Goal: Communication & Community: Answer question/provide support

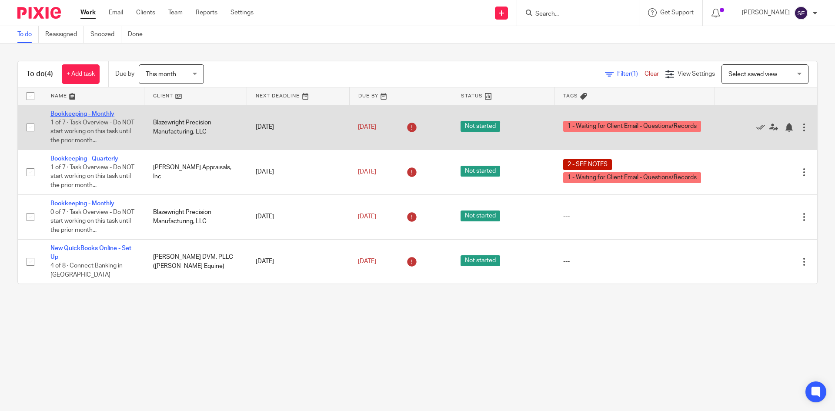
click at [103, 113] on link "Bookkeeping - Monthly" at bounding box center [82, 114] width 64 height 6
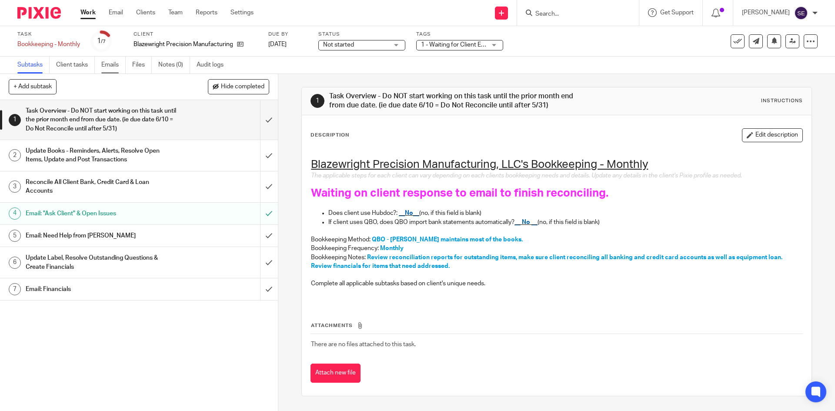
click at [119, 58] on link "Emails" at bounding box center [113, 65] width 24 height 17
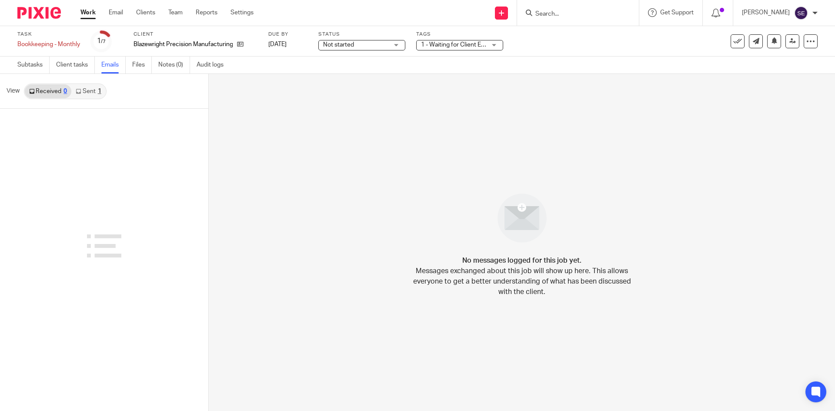
click at [94, 83] on div "View Received 0 Sent 1" at bounding box center [104, 91] width 208 height 35
click at [93, 89] on link "Sent 1" at bounding box center [88, 91] width 34 height 14
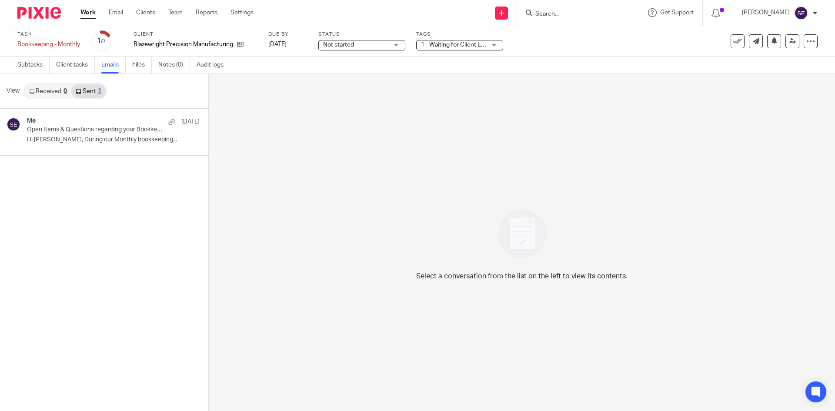
drag, startPoint x: 94, startPoint y: 127, endPoint x: 104, endPoint y: 156, distance: 30.4
click at [94, 128] on p "Open Items & Questions regarding your Bookkeeping. ACTION NEEDED" at bounding box center [96, 129] width 138 height 7
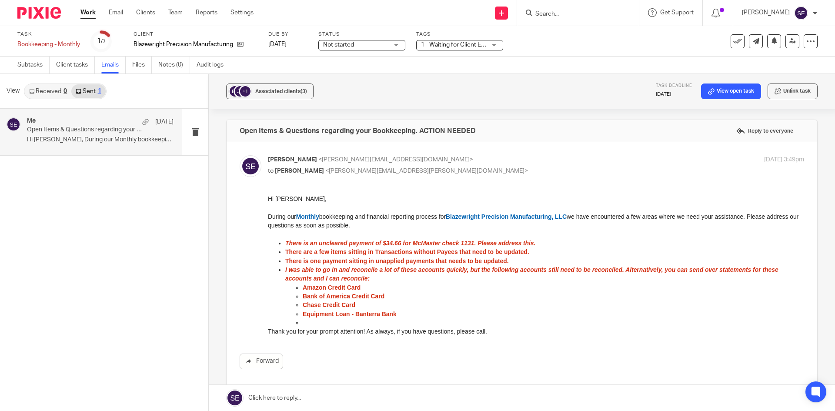
scroll to position [43, 0]
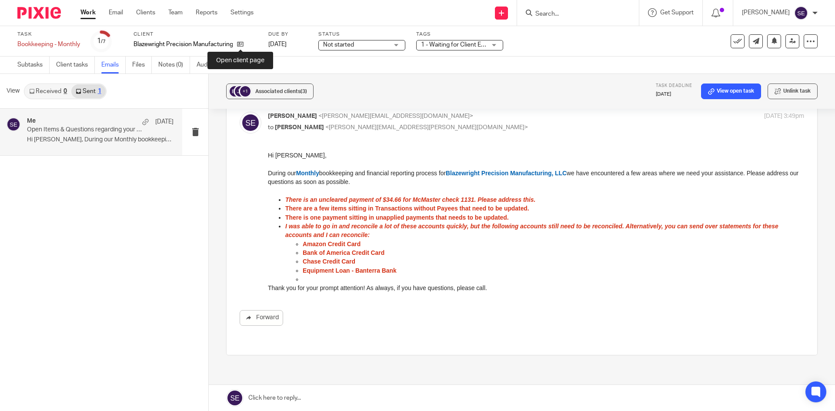
drag, startPoint x: 241, startPoint y: 46, endPoint x: 302, endPoint y: 75, distance: 67.1
drag, startPoint x: 302, startPoint y: 75, endPoint x: 241, endPoint y: 46, distance: 67.7
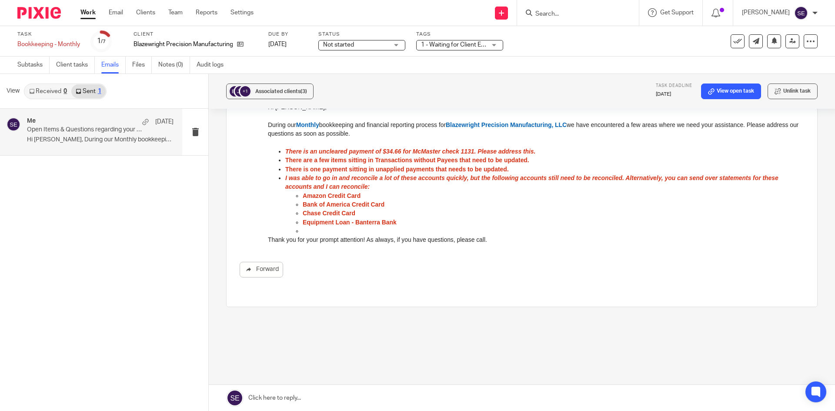
scroll to position [90, 0]
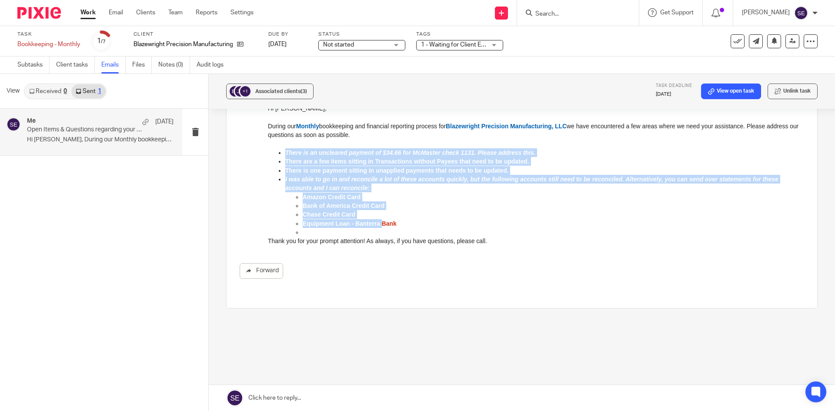
drag, startPoint x: 284, startPoint y: 151, endPoint x: 381, endPoint y: 221, distance: 119.4
click at [381, 221] on ul "There is an uncleared payment of $34.66 for McMaster check 1131. Please address…" at bounding box center [536, 192] width 536 height 89
click at [290, 153] on span "There is an uncleared payment of $34.66 for McMaster check 1131. Please address…" at bounding box center [410, 152] width 250 height 7
drag, startPoint x: 279, startPoint y: 152, endPoint x: 396, endPoint y: 225, distance: 138.1
click at [396, 225] on ul "There is an uncleared payment of $34.66 for McMaster check 1131. Please address…" at bounding box center [536, 192] width 536 height 89
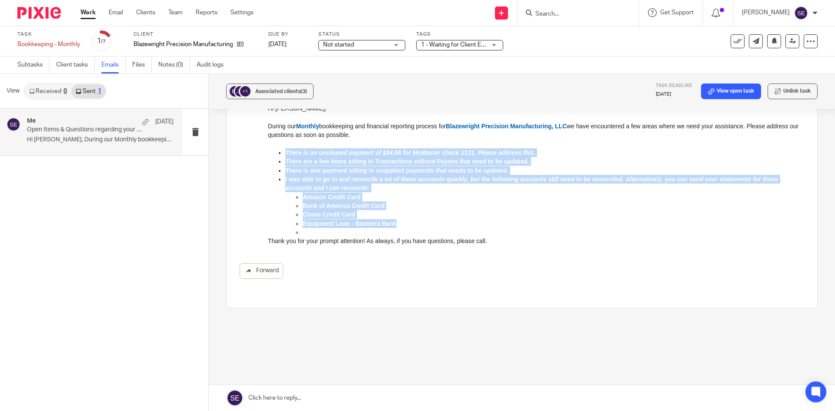
copy ul "There is an uncleared payment of $34.66 for McMaster check 1131. Please address…"
click at [402, 203] on p "Bank of America Credit Card" at bounding box center [554, 205] width 502 height 9
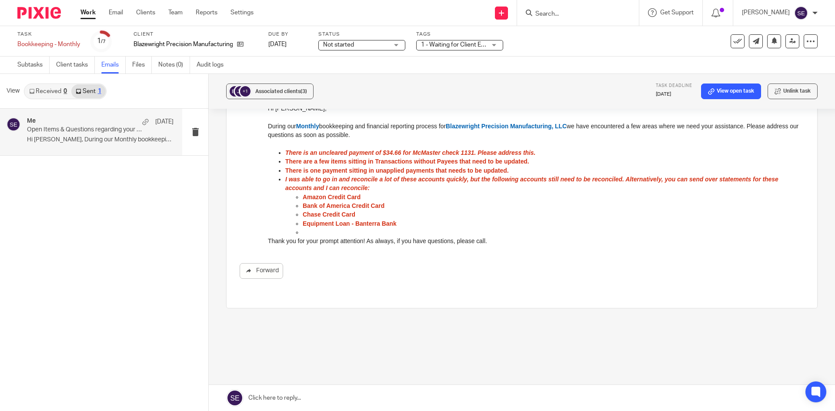
click at [90, 15] on link "Work" at bounding box center [87, 12] width 15 height 9
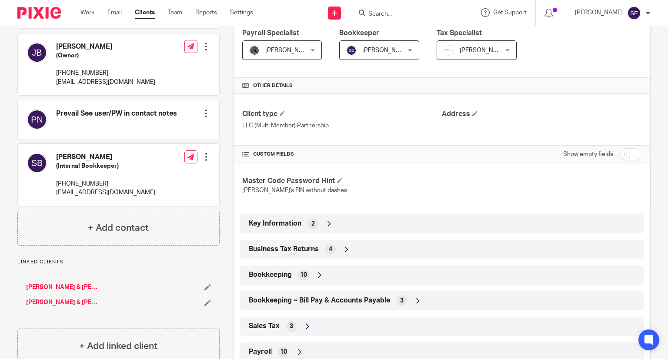
scroll to position [238, 0]
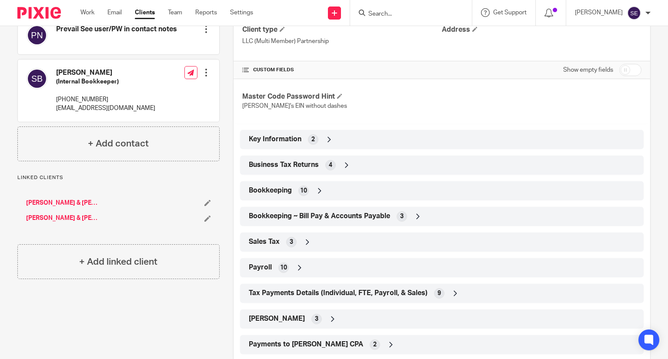
click at [293, 141] on div "Client type LLC (Multi Member) Partnership Address CUSTOM FIELDS Show empty fie…" at bounding box center [442, 182] width 417 height 345
click at [291, 141] on div "Bookkeeping 10" at bounding box center [442, 191] width 391 height 15
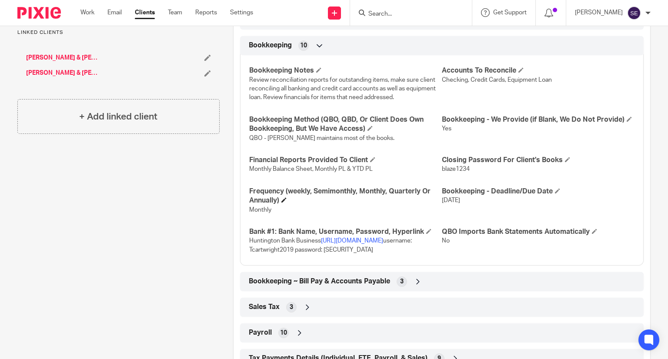
scroll to position [467, 0]
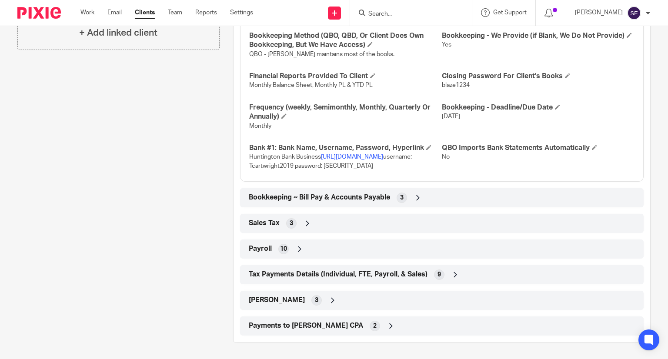
click at [330, 141] on div "Bookkeeping ~ Bill Pay & Accounts Payable 3" at bounding box center [442, 197] width 404 height 19
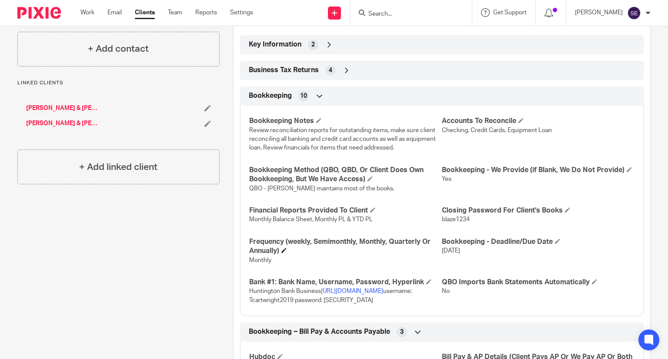
scroll to position [393, 0]
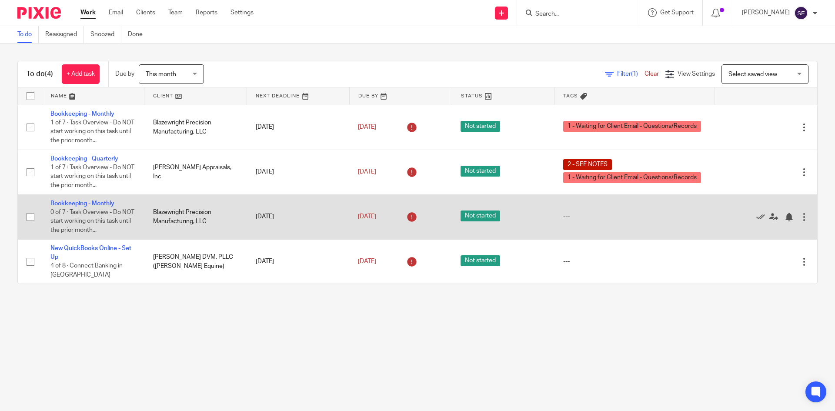
click at [103, 204] on link "Bookkeeping - Monthly" at bounding box center [82, 204] width 64 height 6
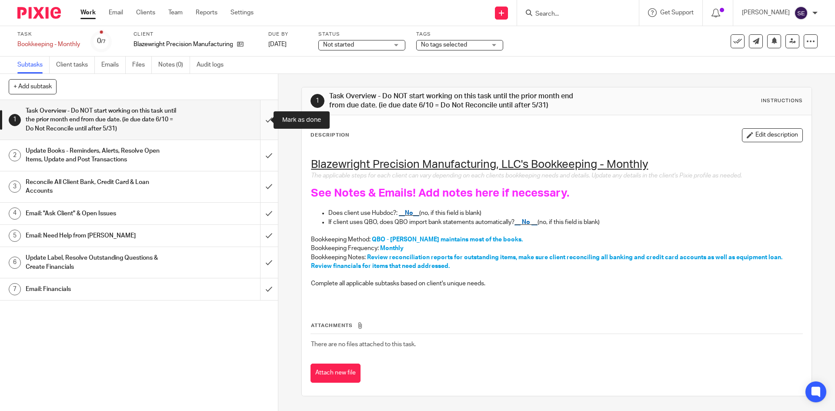
click at [255, 125] on input "submit" at bounding box center [139, 120] width 278 height 40
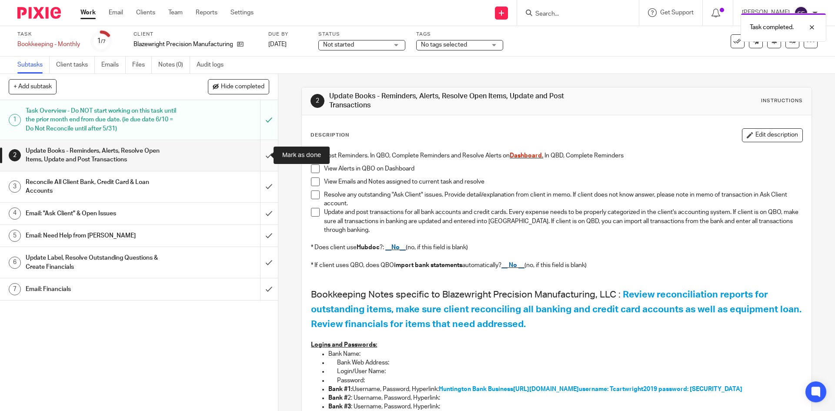
click at [261, 160] on input "submit" at bounding box center [139, 155] width 278 height 31
click at [265, 183] on input "submit" at bounding box center [139, 186] width 278 height 31
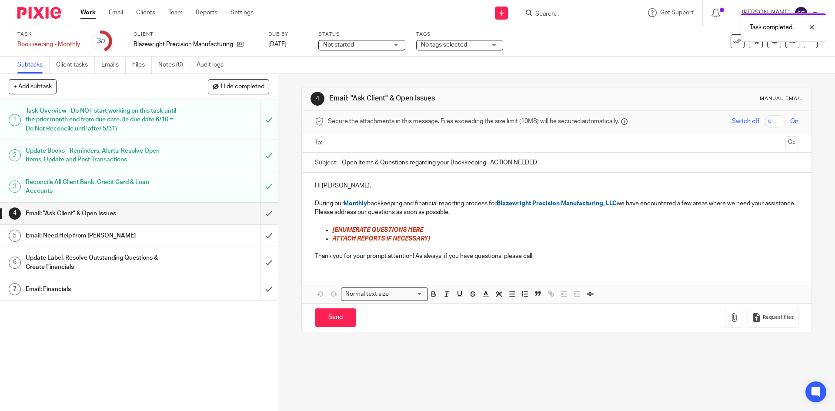
click at [358, 144] on input "text" at bounding box center [556, 143] width 451 height 10
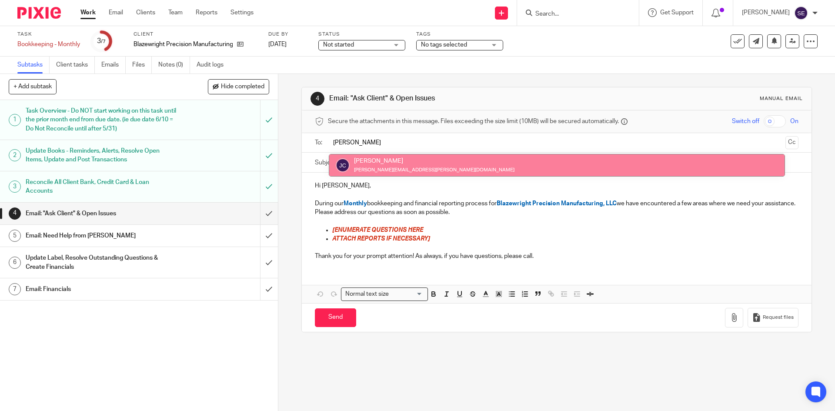
type input "[PERSON_NAME]"
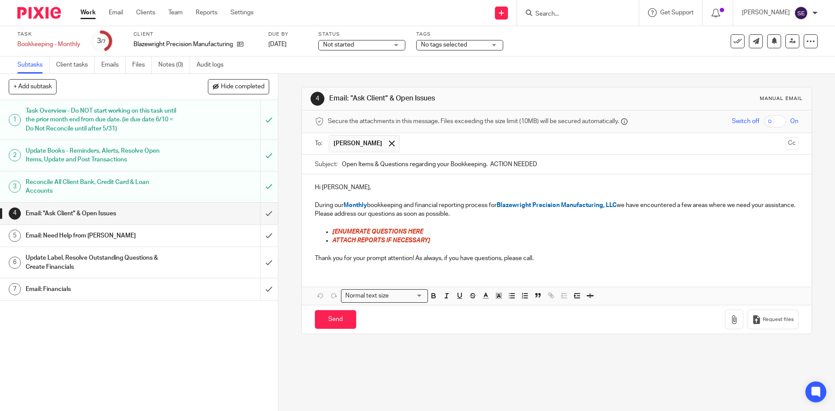
click at [478, 218] on p "During our Monthly bookkeeping and financial reporting process for Blazewright …" at bounding box center [556, 210] width 483 height 18
click at [435, 235] on p "[ENUMERATE QUESTIONS HERE" at bounding box center [565, 232] width 466 height 9
click at [392, 216] on p "During our Monthly bookkeeping and financial reporting process for Blazewright …" at bounding box center [556, 210] width 483 height 18
drag, startPoint x: 431, startPoint y: 238, endPoint x: 325, endPoint y: 228, distance: 106.6
click at [325, 228] on ul "[ENUMERATE QUESTIONS HERE ATTACH REPORTS IF NECESSARY]" at bounding box center [556, 237] width 483 height 18
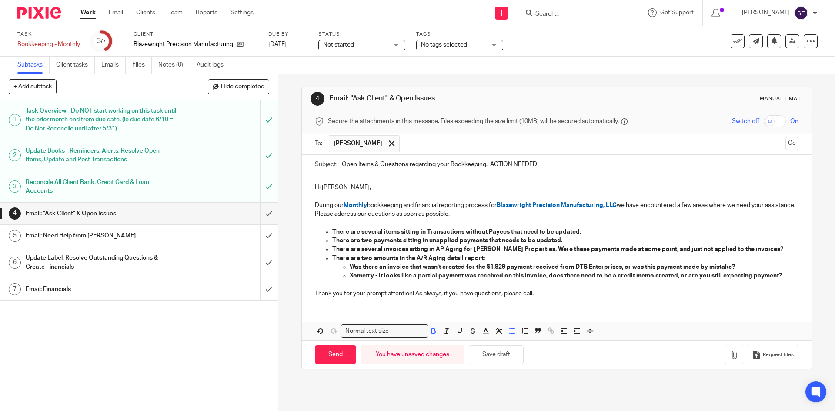
click at [417, 257] on strong "There are two amounts in the A/R Aging detail report:" at bounding box center [408, 258] width 153 height 6
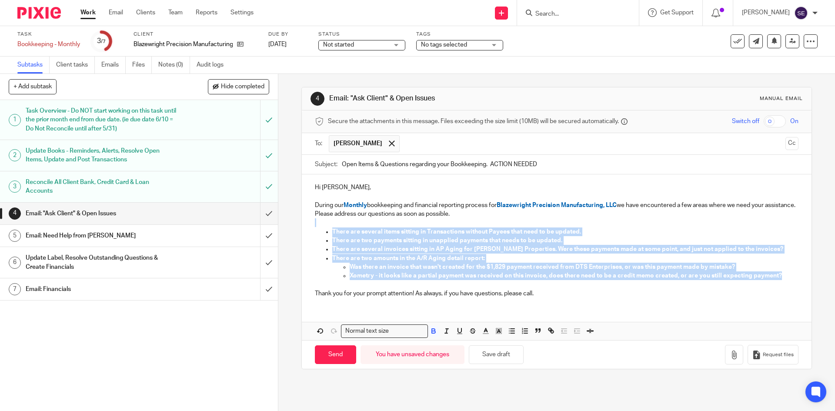
drag, startPoint x: 781, startPoint y: 277, endPoint x: 334, endPoint y: 227, distance: 450.0
click at [334, 227] on div "Hi [PERSON_NAME], During our Monthly bookkeeping and financial reporting proces…" at bounding box center [556, 239] width 509 height 130
click at [482, 331] on icon "button" at bounding box center [486, 331] width 8 height 8
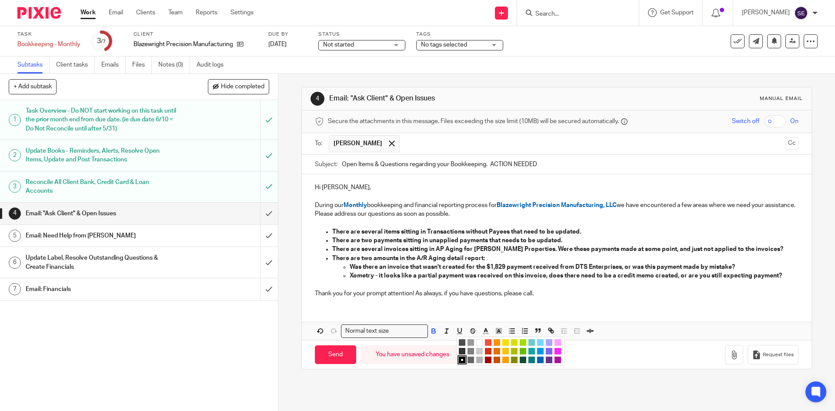
click at [486, 340] on li "color:#F44E3B" at bounding box center [488, 342] width 7 height 7
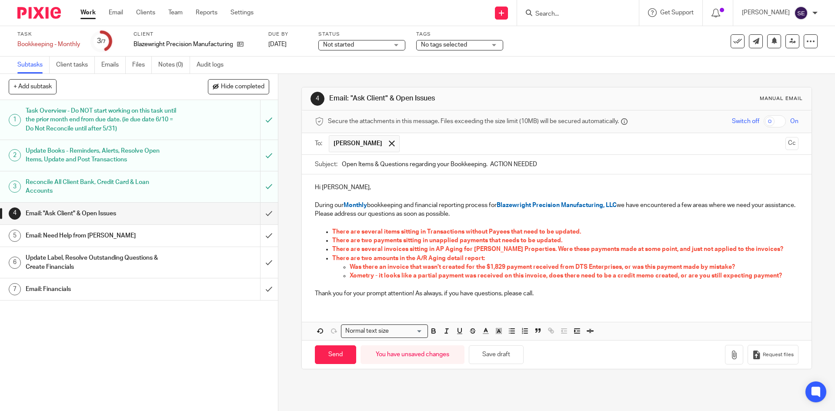
click at [436, 300] on div "Hi [PERSON_NAME], During our Monthly bookkeeping and financial reporting proces…" at bounding box center [556, 239] width 509 height 130
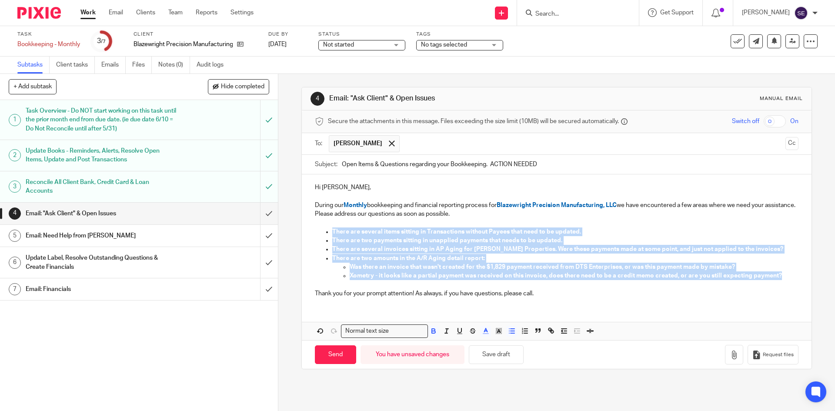
drag, startPoint x: 784, startPoint y: 275, endPoint x: 325, endPoint y: 231, distance: 461.0
click at [325, 231] on ul "There are several items sitting in Transactions without Payees that need to be …" at bounding box center [556, 254] width 483 height 53
click at [485, 330] on icon "button" at bounding box center [486, 331] width 8 height 8
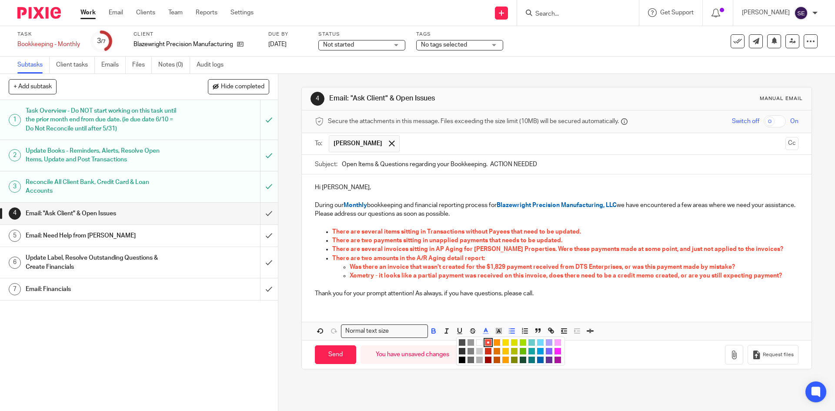
click at [488, 354] on li "color:#D33115" at bounding box center [488, 351] width 7 height 7
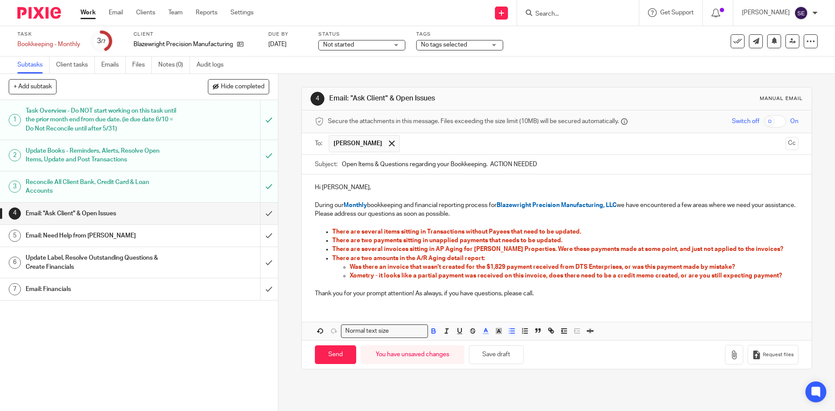
click at [481, 210] on p "During our Monthly bookkeeping and financial reporting process for Blazewright …" at bounding box center [556, 210] width 483 height 18
click at [330, 354] on input "Send" at bounding box center [335, 354] width 41 height 19
type input "Sent"
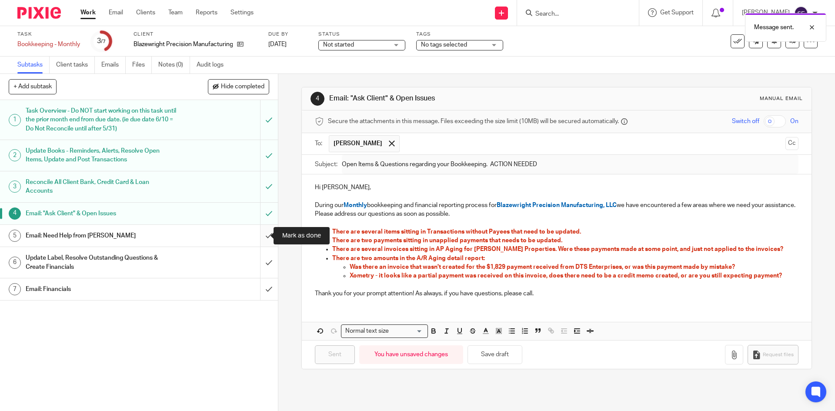
click at [261, 232] on input "submit" at bounding box center [139, 236] width 278 height 22
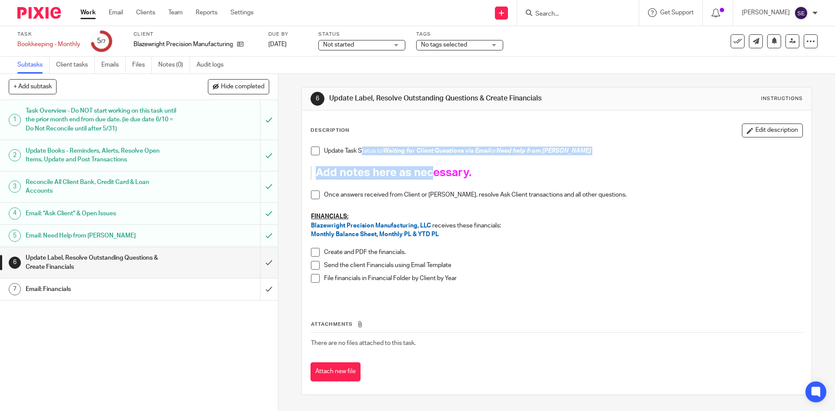
drag, startPoint x: 360, startPoint y: 148, endPoint x: 431, endPoint y: 170, distance: 74.7
click at [431, 170] on div "Update Task Status to Waiting for Client Questions via Email or Need help from …" at bounding box center [557, 222] width 500 height 160
click at [416, 200] on div "Once answers received from Client or [PERSON_NAME], resolve Ask Client transact…" at bounding box center [563, 197] width 478 height 13
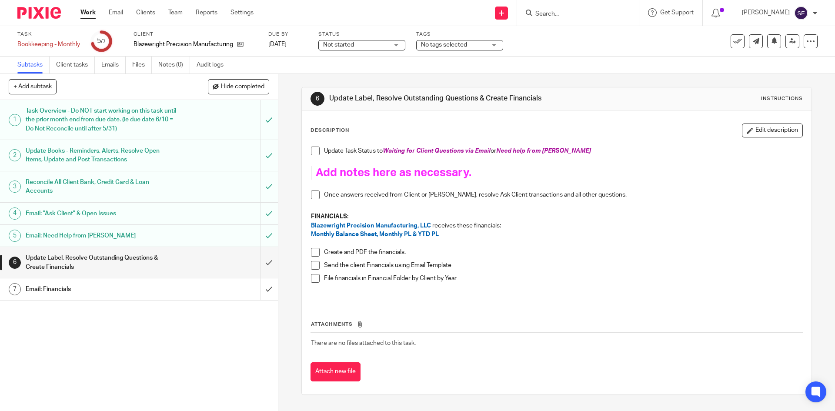
click at [382, 188] on p at bounding box center [556, 186] width 491 height 9
click at [505, 262] on p "Send the client Financials using Email Template" at bounding box center [563, 265] width 478 height 9
click at [242, 47] on icon at bounding box center [240, 44] width 7 height 7
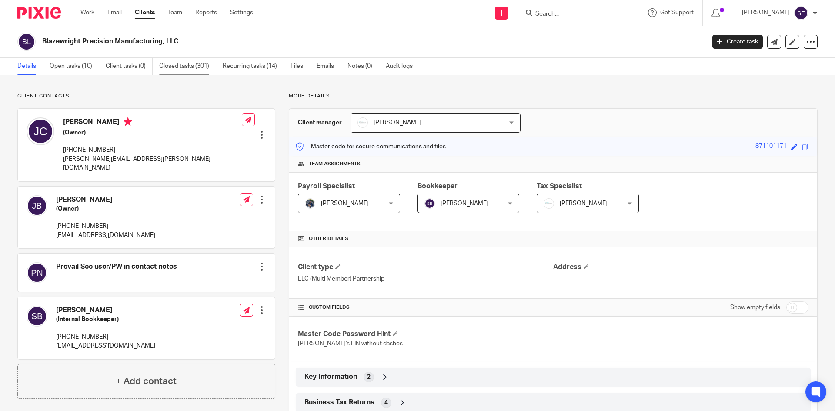
click at [187, 70] on link "Closed tasks (301)" at bounding box center [187, 66] width 57 height 17
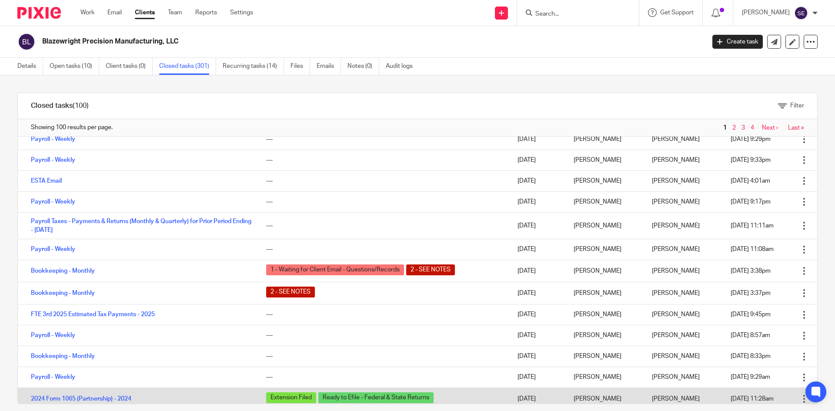
scroll to position [45, 0]
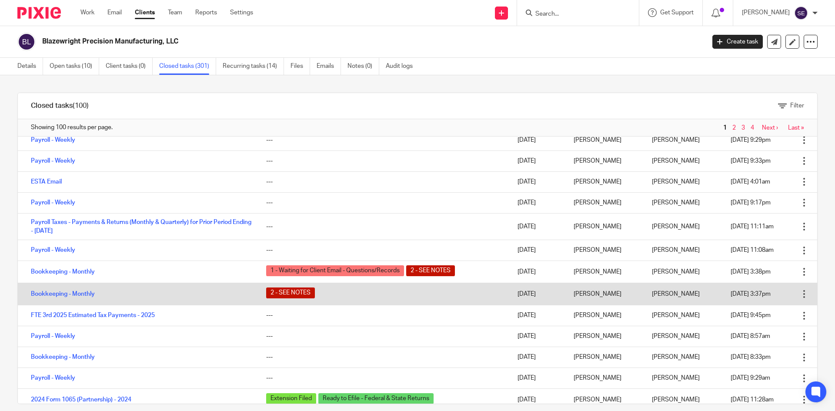
click td "Bookkeeping - Monthly"
click link "Bookkeeping - Monthly"
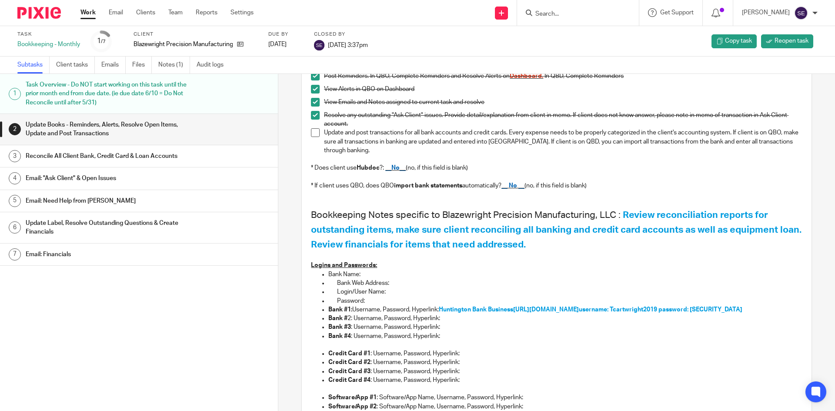
scroll to position [80, 0]
click at [164, 71] on link "Notes (1)" at bounding box center [174, 65] width 32 height 17
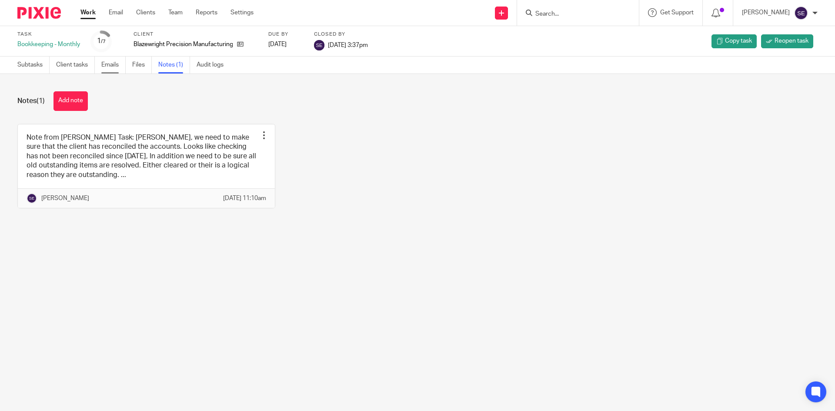
click at [118, 59] on link "Emails" at bounding box center [113, 65] width 24 height 17
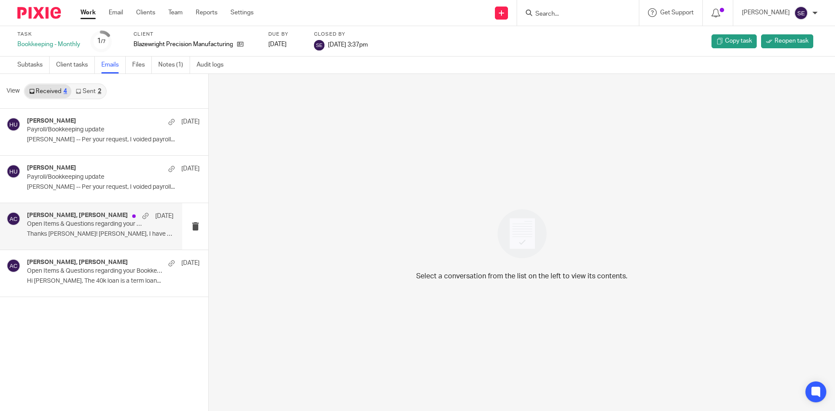
click at [107, 231] on p "Thanks Josh! Michelle, I have corrected the..." at bounding box center [100, 234] width 147 height 7
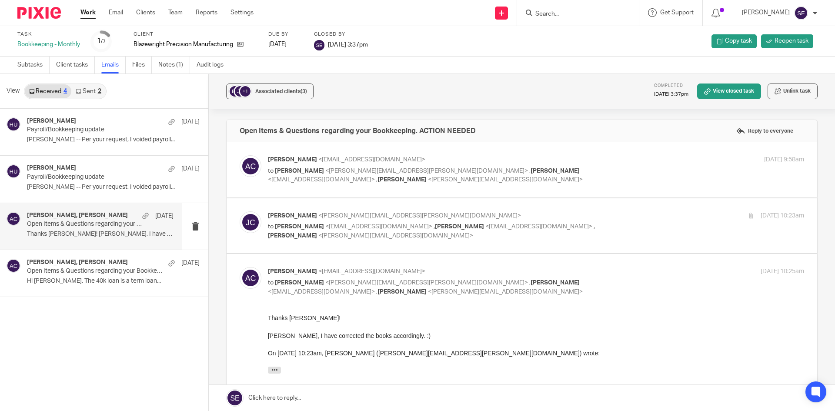
click at [355, 251] on label at bounding box center [522, 225] width 591 height 55
click at [240, 211] on input "checkbox" at bounding box center [239, 211] width 0 height 0
checkbox input "true"
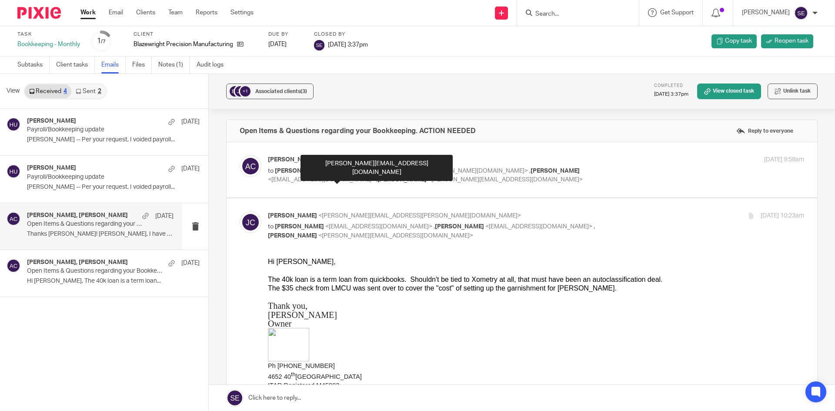
click at [361, 175] on p "to Joshua Cartwright <joshua.cartwright@blazewrightprecision.com> , Susan Blasz…" at bounding box center [447, 176] width 358 height 18
checkbox input "true"
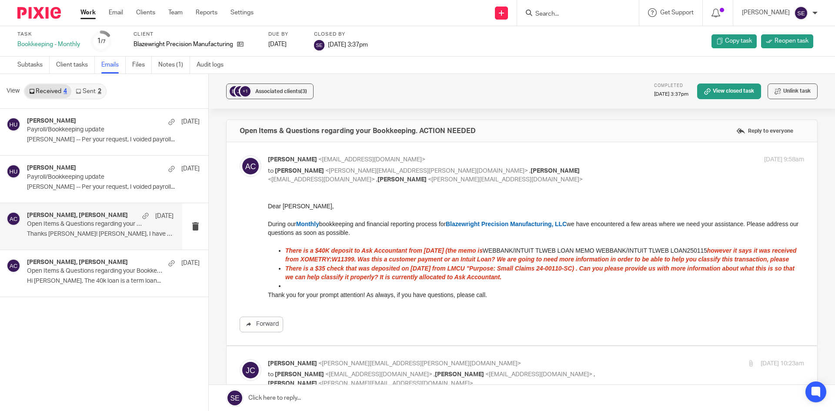
click at [85, 11] on link "Work" at bounding box center [87, 12] width 15 height 9
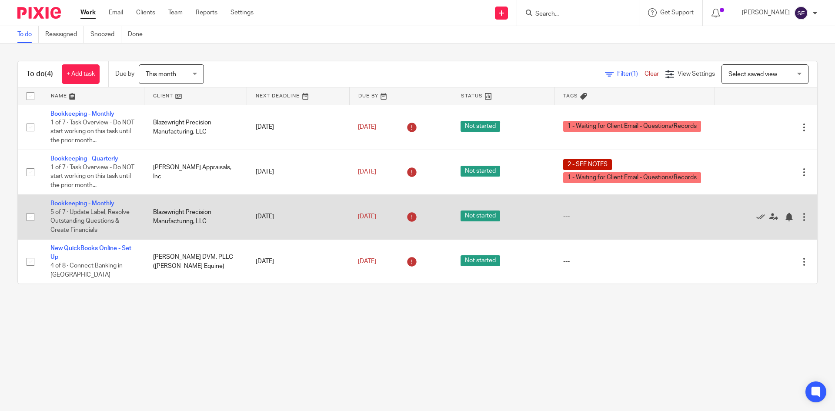
click at [95, 202] on link "Bookkeeping - Monthly" at bounding box center [82, 204] width 64 height 6
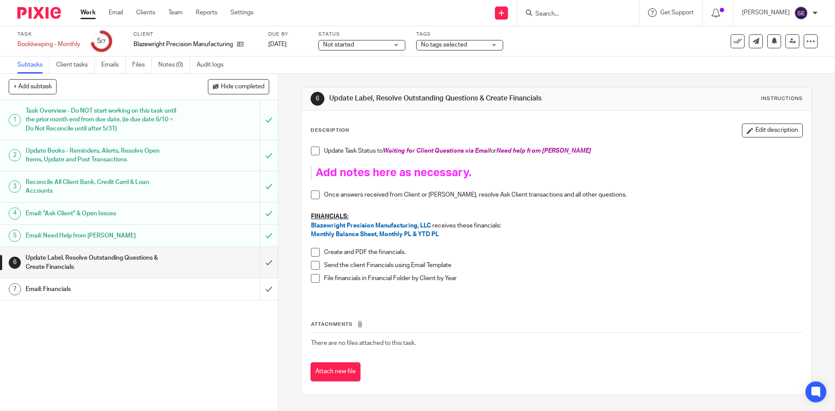
click at [217, 50] on div "Client Blazewright Precision Manufacturing, LLC" at bounding box center [196, 41] width 124 height 21
click at [221, 44] on p "Blazewright Precision Manufacturing, LLC" at bounding box center [183, 44] width 99 height 9
click at [239, 47] on icon at bounding box center [240, 44] width 7 height 7
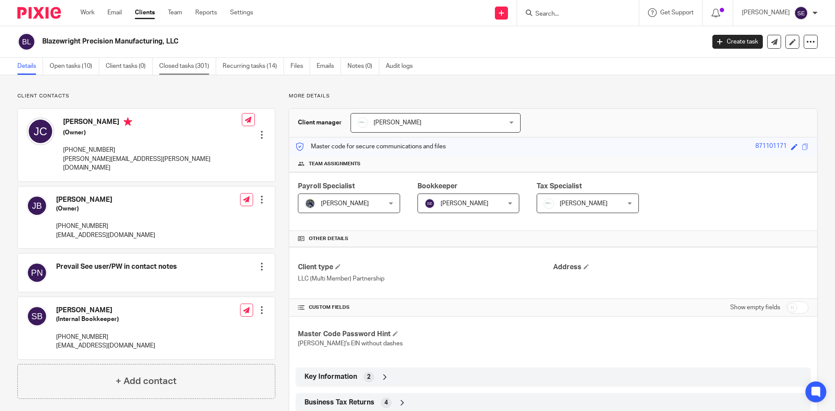
click at [182, 71] on link "Closed tasks (301)" at bounding box center [187, 66] width 57 height 17
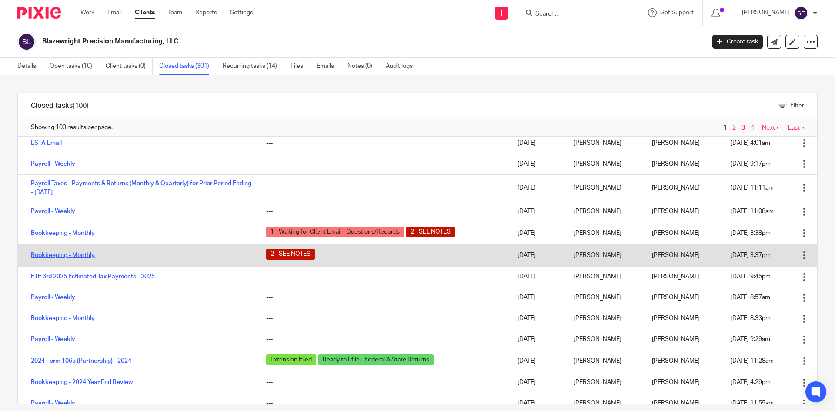
scroll to position [84, 0]
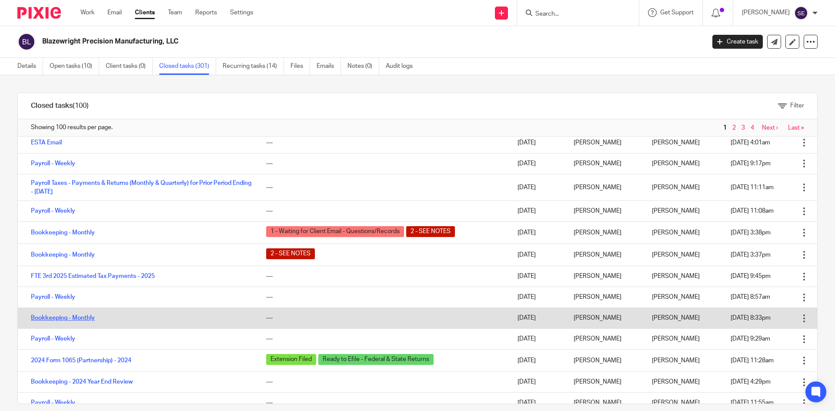
click at [79, 318] on link "Bookkeeping - Monthly" at bounding box center [63, 318] width 64 height 6
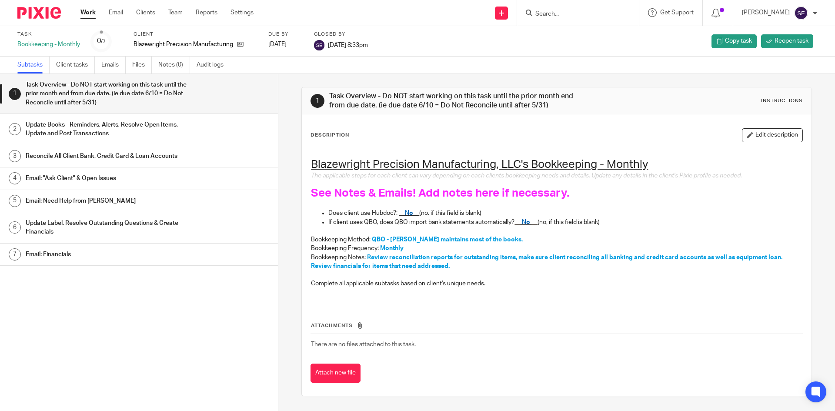
click at [150, 248] on h1 "Email: Financials" at bounding box center [107, 254] width 163 height 13
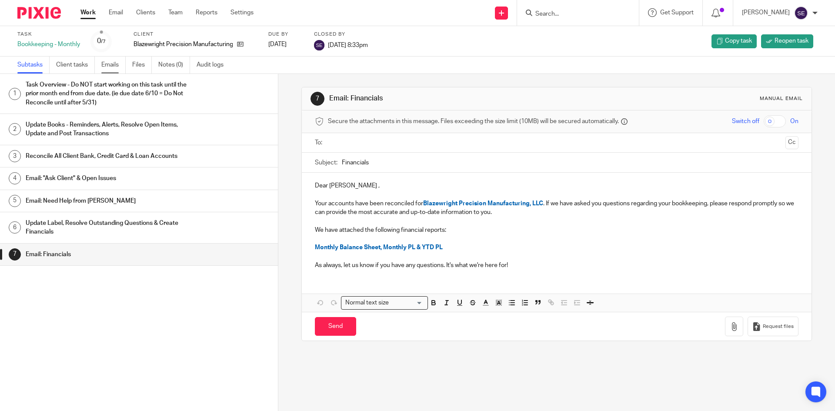
click at [122, 67] on link "Emails" at bounding box center [113, 65] width 24 height 17
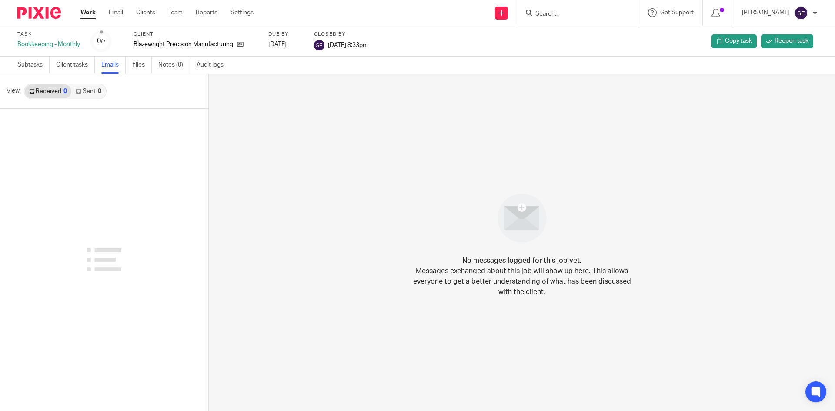
click at [90, 93] on link "Sent 0" at bounding box center [88, 91] width 34 height 14
click at [35, 65] on link "Subtasks" at bounding box center [33, 65] width 32 height 17
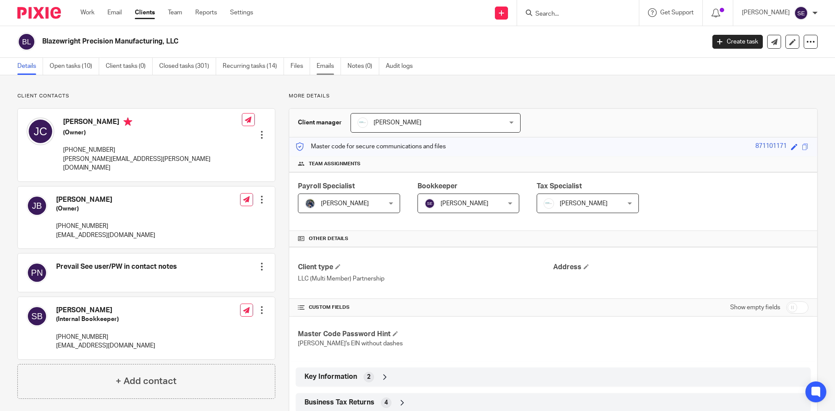
click at [325, 69] on link "Emails" at bounding box center [329, 66] width 24 height 17
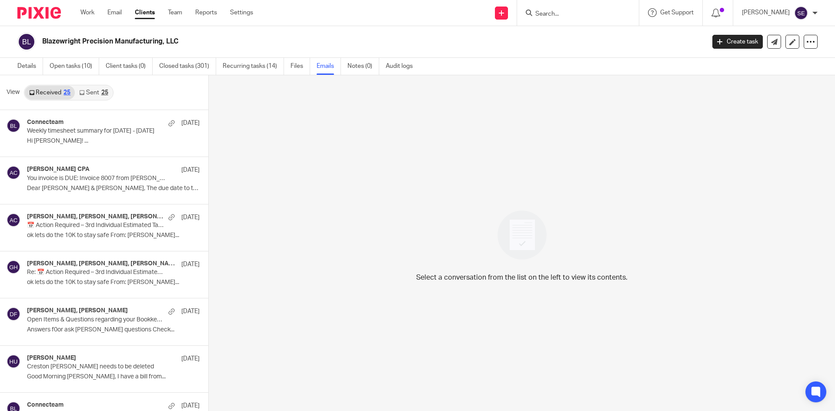
click at [92, 91] on link "Sent 25" at bounding box center [93, 93] width 37 height 14
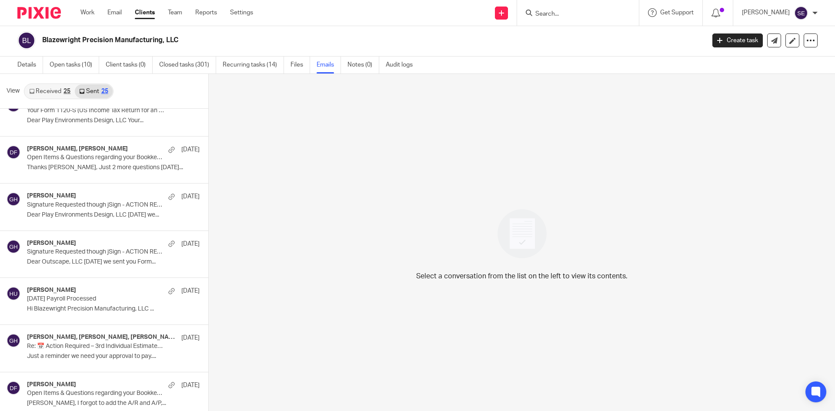
scroll to position [491, 0]
click at [106, 164] on p "Thanks [PERSON_NAME], Just 2 more questions [DATE]..." at bounding box center [100, 167] width 147 height 7
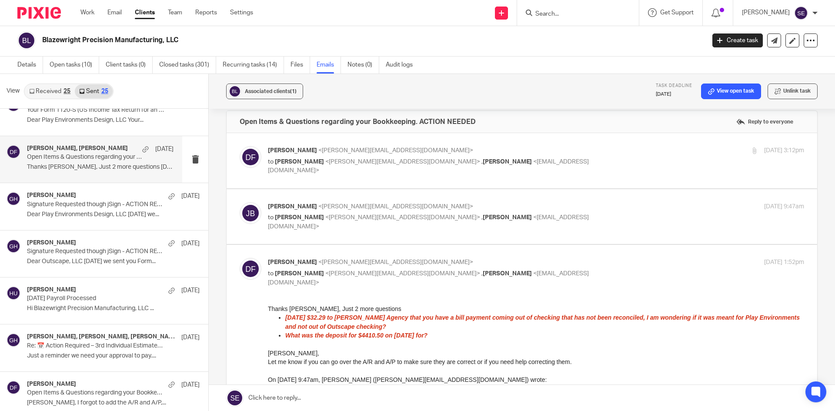
scroll to position [9, 0]
click at [328, 231] on div "[PERSON_NAME] <[PERSON_NAME][EMAIL_ADDRESS][DOMAIN_NAME]> to [PERSON_NAME] <[PE…" at bounding box center [522, 217] width 565 height 29
click at [384, 203] on p "[PERSON_NAME] <[PERSON_NAME][EMAIL_ADDRESS][DOMAIN_NAME]>" at bounding box center [447, 207] width 358 height 9
checkbox input "true"
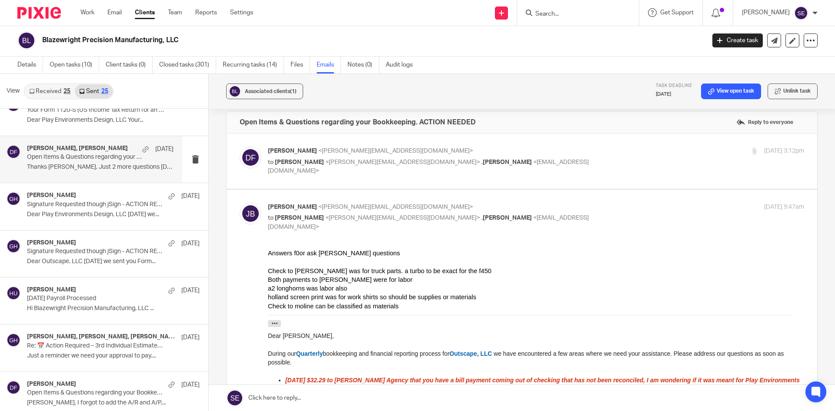
scroll to position [0, 0]
click at [422, 177] on label at bounding box center [522, 161] width 591 height 55
click at [240, 147] on input "checkbox" at bounding box center [239, 146] width 0 height 0
checkbox input "true"
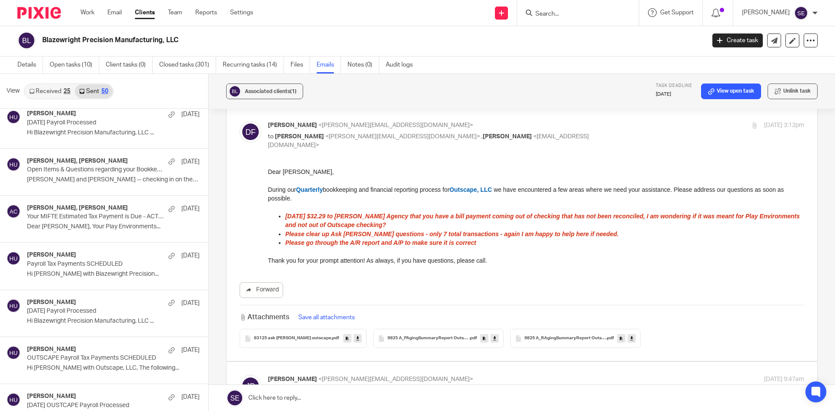
scroll to position [1469, 0]
click at [102, 172] on p "Open Items & Questions regarding your Bookkeeping. ACTION NEEDED" at bounding box center [85, 169] width 117 height 7
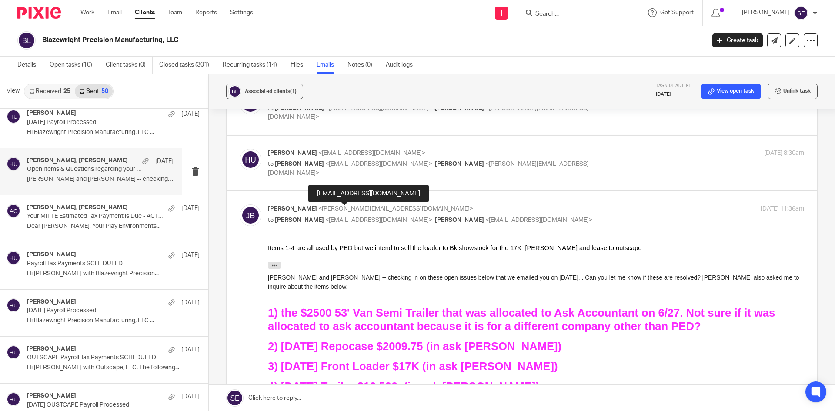
scroll to position [62, 0]
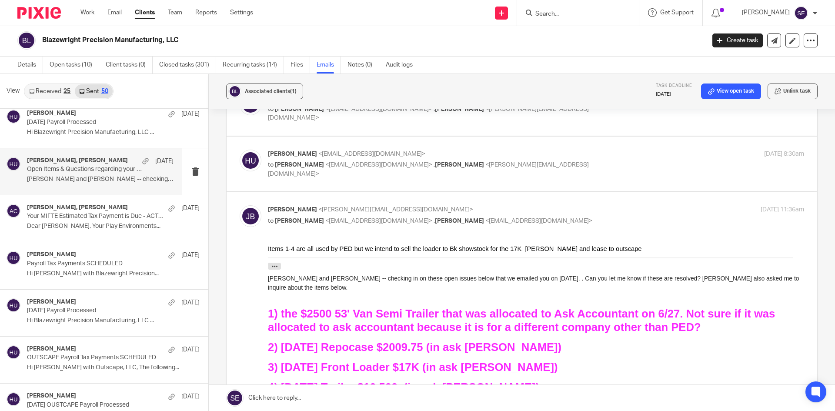
click at [423, 156] on p "Holly Utting <hollyutting@gmail.com>" at bounding box center [447, 154] width 358 height 9
checkbox input "true"
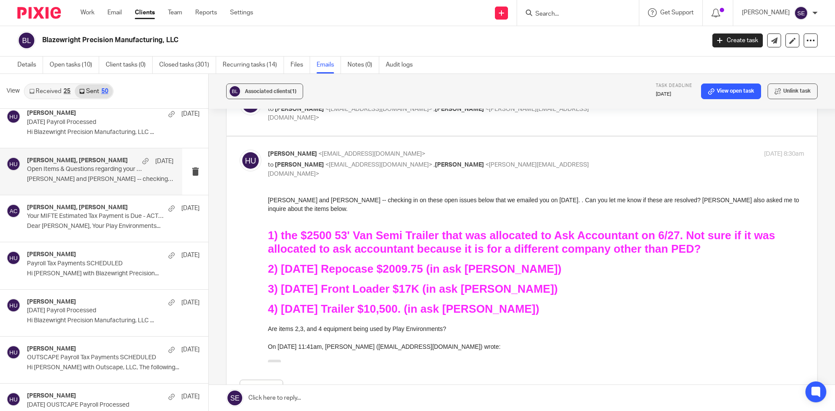
scroll to position [0, 0]
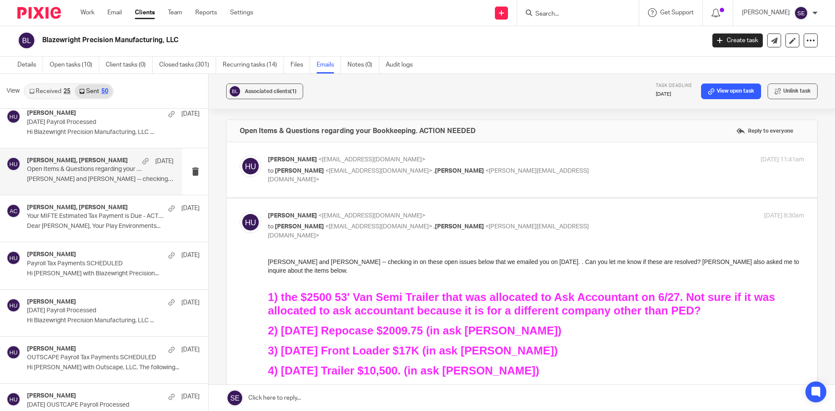
click at [390, 184] on div "Holly Utting <hollyutting@gmail.com> to Heather VanKley <heathervk@playenviro.c…" at bounding box center [522, 169] width 565 height 29
click at [392, 164] on p "Holly Utting <hollyutting@gmail.com>" at bounding box center [447, 159] width 358 height 9
checkbox input "true"
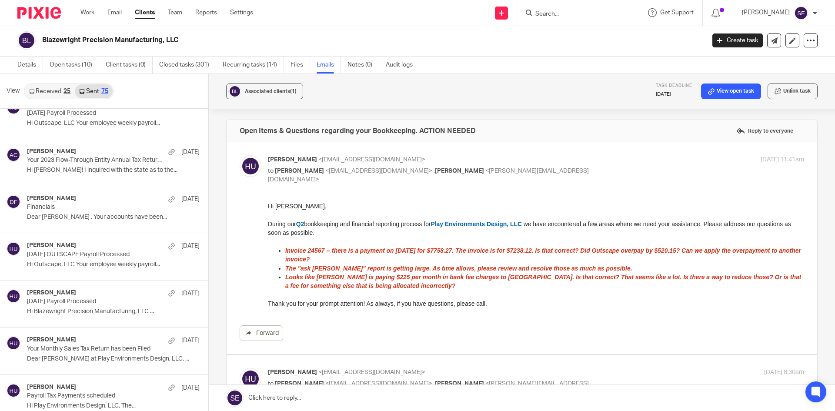
scroll to position [3261, 0]
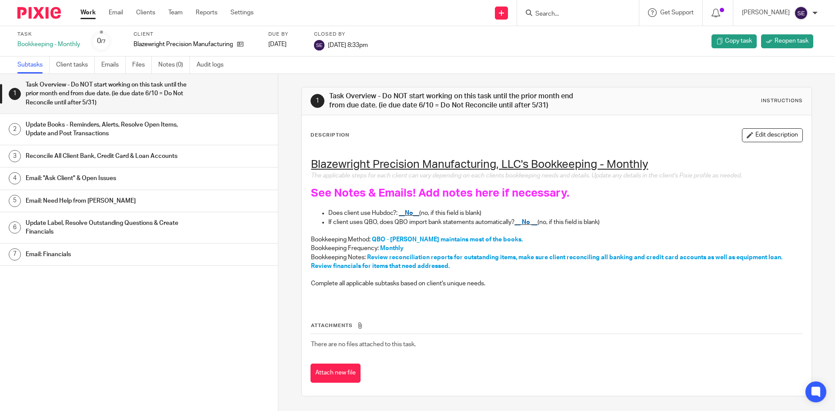
click at [90, 13] on link "Work" at bounding box center [87, 12] width 15 height 9
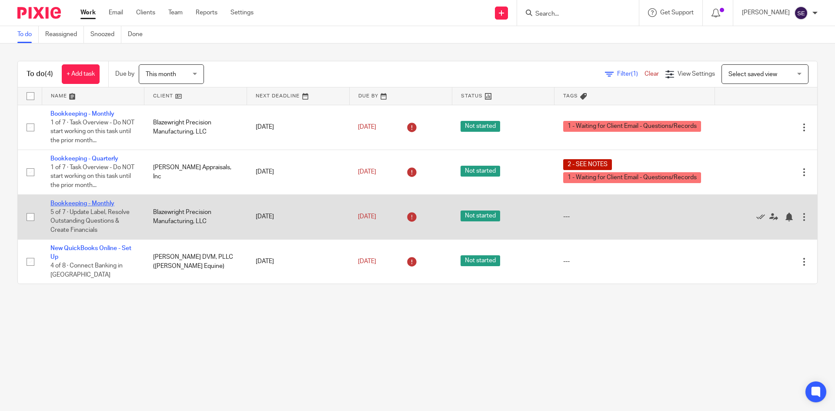
click at [86, 201] on link "Bookkeeping - Monthly" at bounding box center [82, 204] width 64 height 6
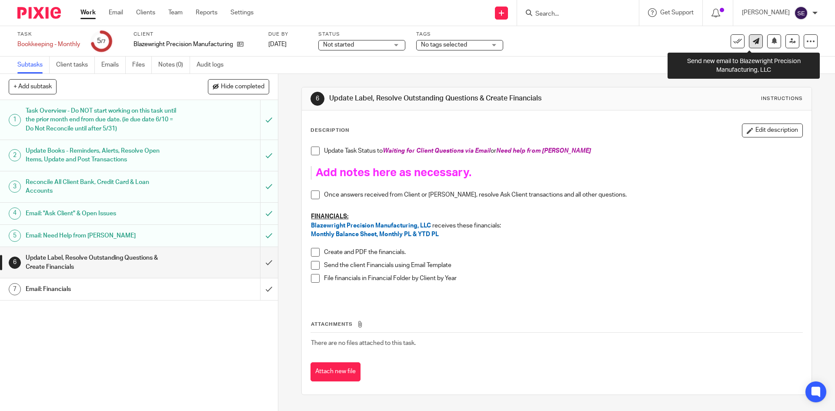
click at [753, 41] on icon at bounding box center [756, 41] width 7 height 7
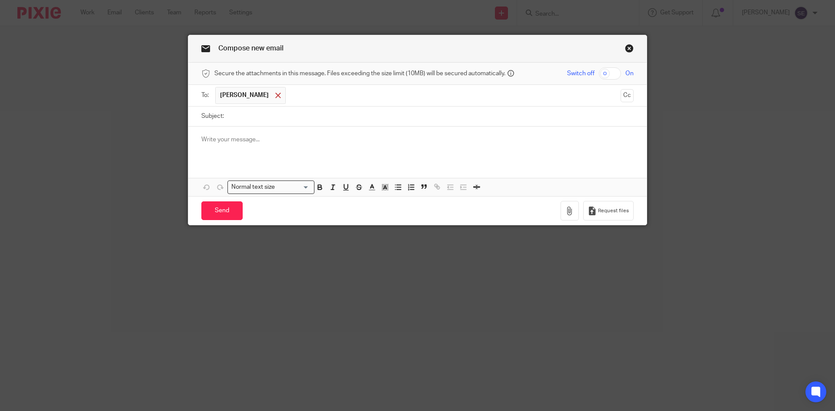
click at [282, 99] on div at bounding box center [278, 95] width 10 height 13
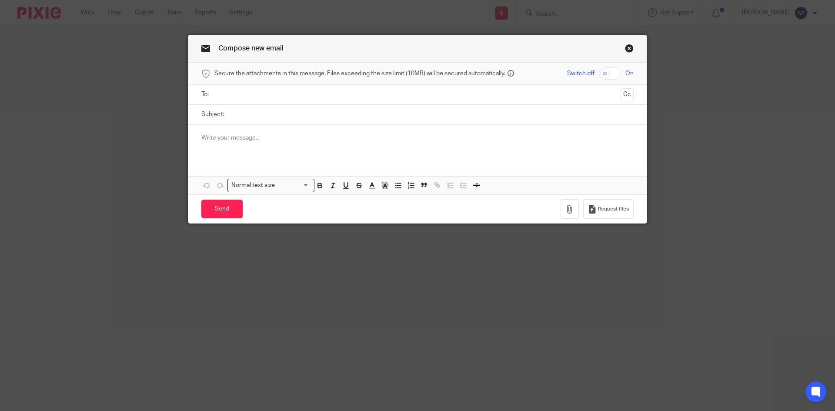
click at [262, 95] on input "text" at bounding box center [417, 95] width 400 height 10
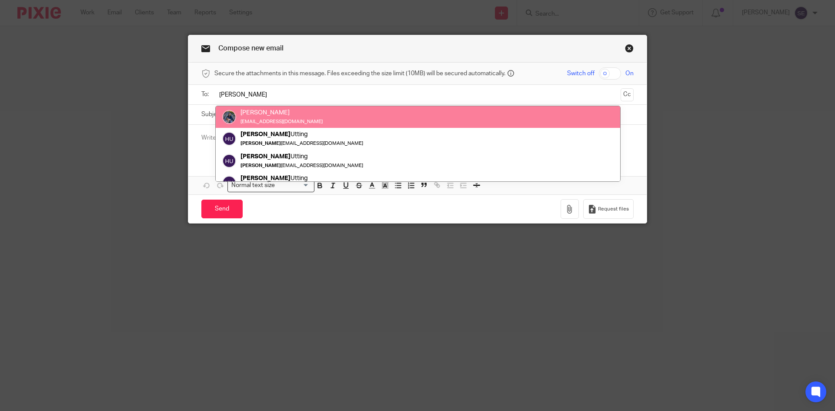
type input "holly"
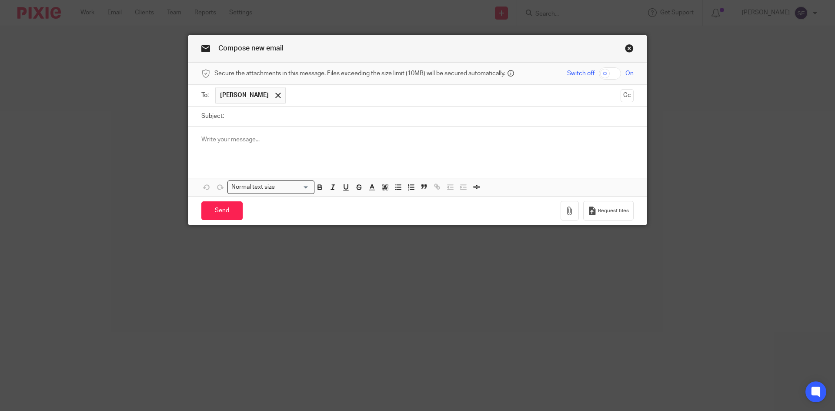
click at [248, 118] on input "Subject:" at bounding box center [430, 117] width 405 height 20
type input "Blazewright Financials"
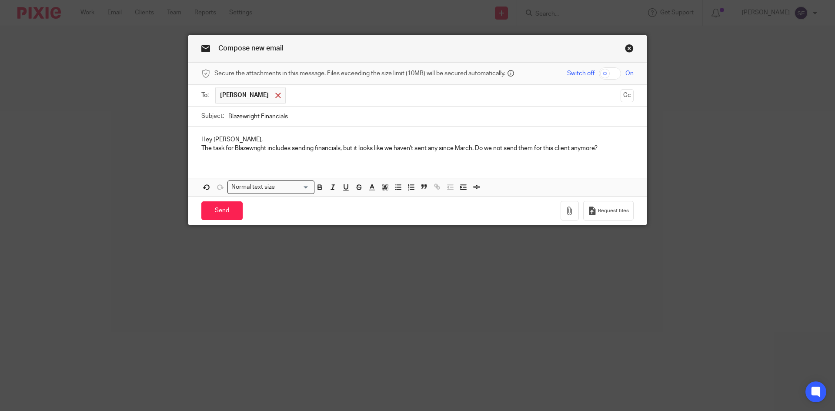
click at [275, 94] on span at bounding box center [278, 96] width 6 height 6
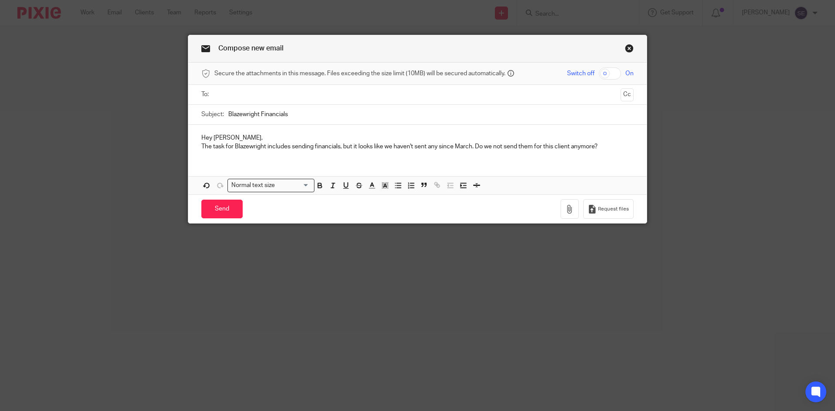
click at [244, 91] on input "text" at bounding box center [417, 95] width 400 height 10
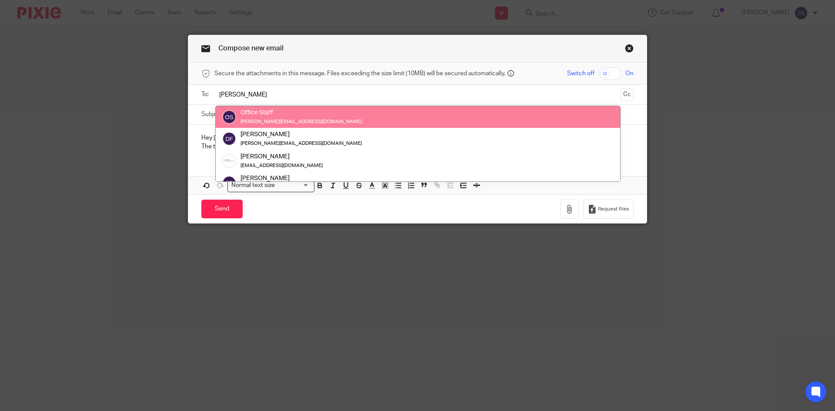
type input "Amy"
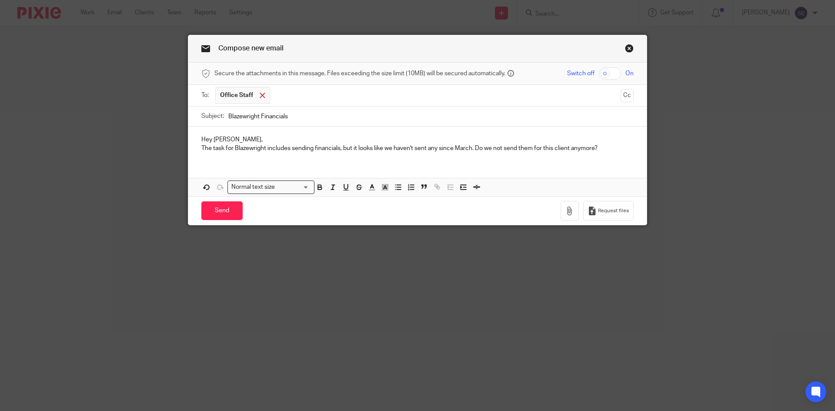
click at [260, 97] on span at bounding box center [263, 96] width 6 height 6
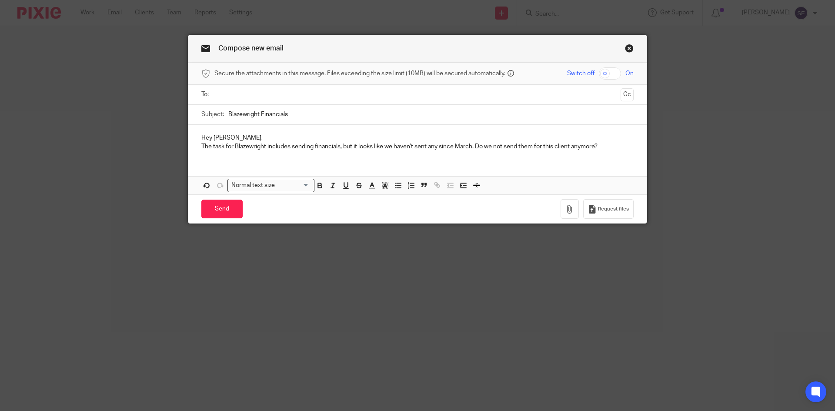
click at [248, 96] on input "text" at bounding box center [417, 95] width 400 height 10
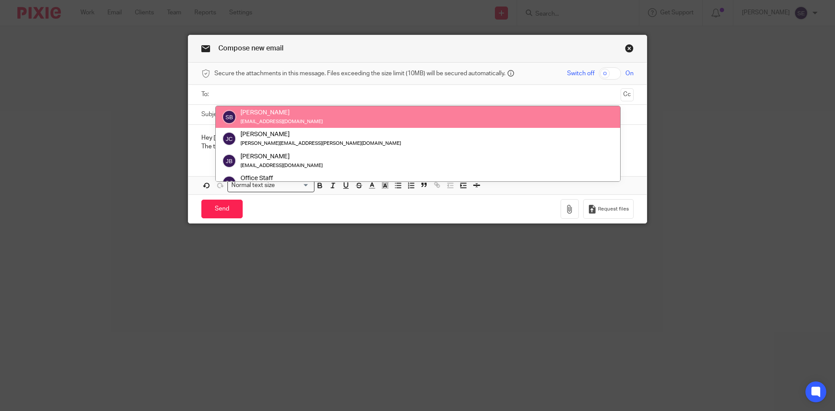
click at [248, 96] on input "text" at bounding box center [417, 95] width 400 height 10
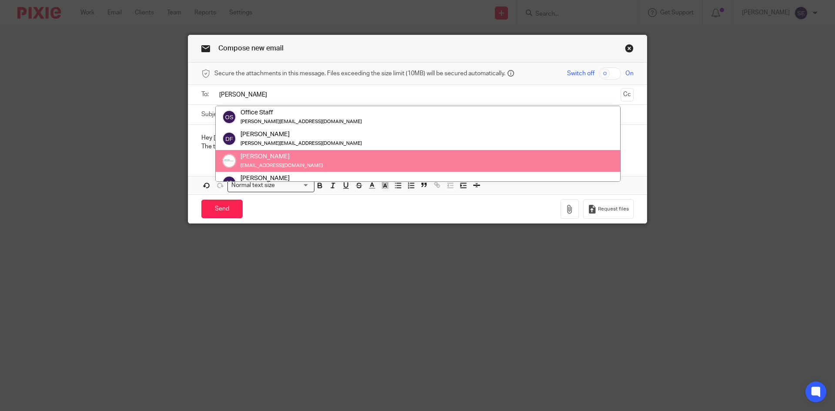
type input "AMy"
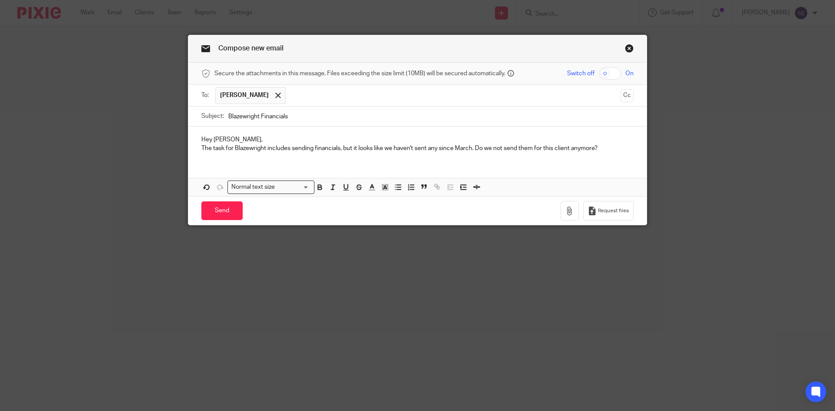
click at [294, 162] on div "Hey Holly, The task for Blazewright includes sending financials, but it looks l…" at bounding box center [417, 162] width 458 height 70
click at [218, 139] on p "Hey Holly," at bounding box center [417, 139] width 432 height 9
click at [234, 138] on p "Hey Amy," at bounding box center [417, 139] width 432 height 9
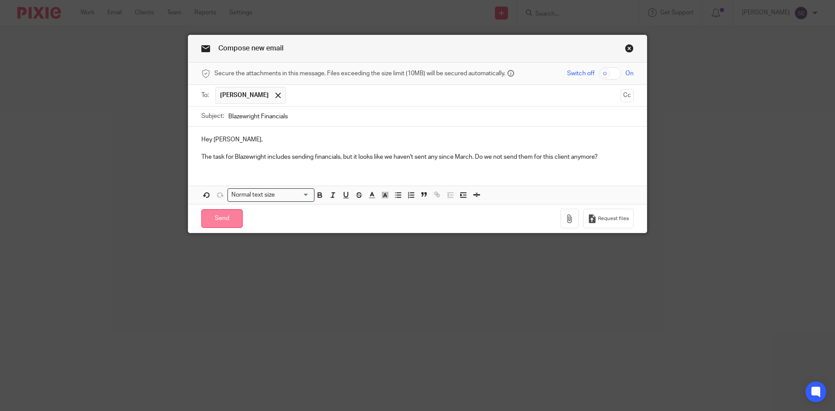
click at [223, 224] on input "Send" at bounding box center [221, 218] width 41 height 19
